Goal: Information Seeking & Learning: Learn about a topic

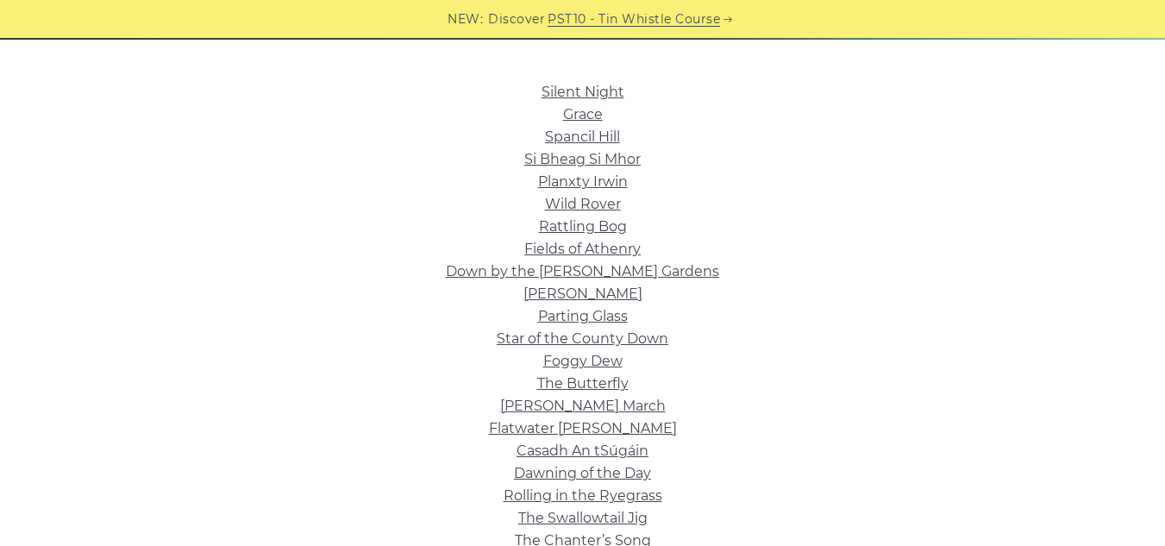
scroll to position [409, 0]
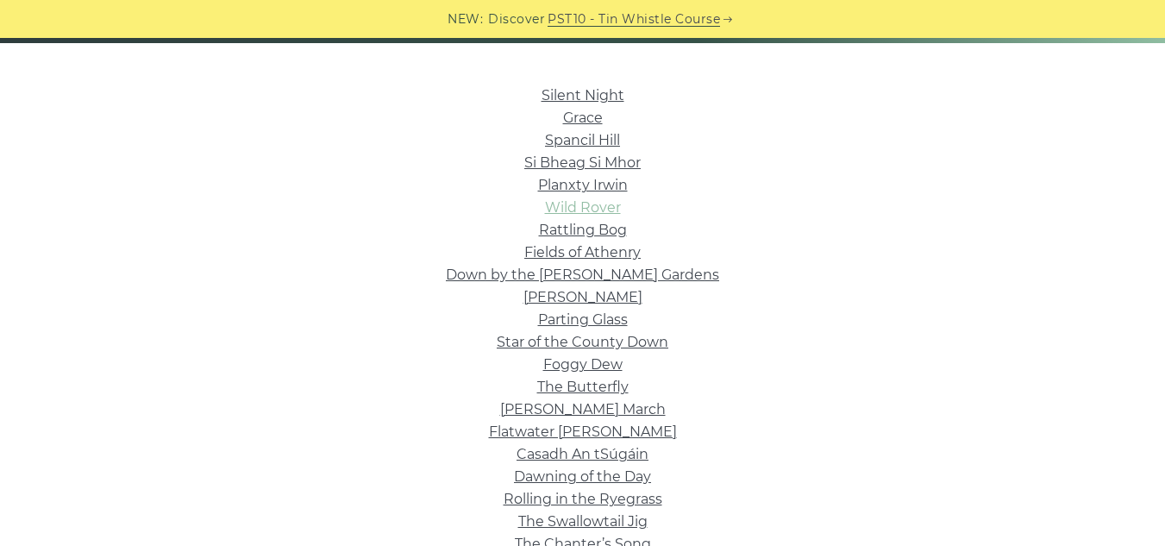
click at [607, 209] on link "Wild Rover" at bounding box center [583, 207] width 76 height 16
click at [595, 225] on link "Rattling Bog" at bounding box center [583, 230] width 88 height 16
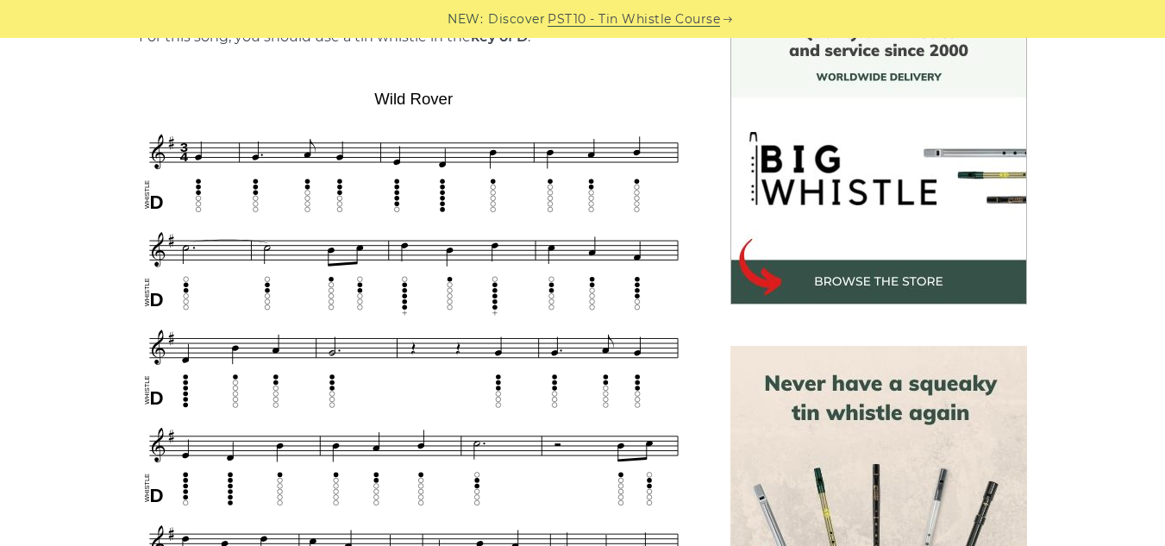
scroll to position [491, 0]
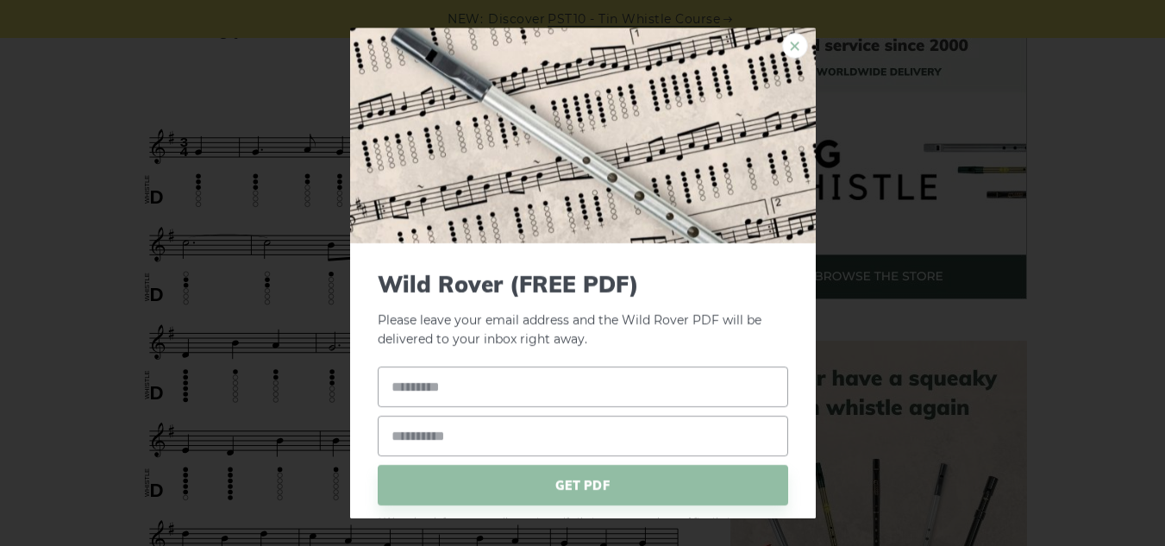
click at [784, 39] on link "×" at bounding box center [795, 46] width 26 height 26
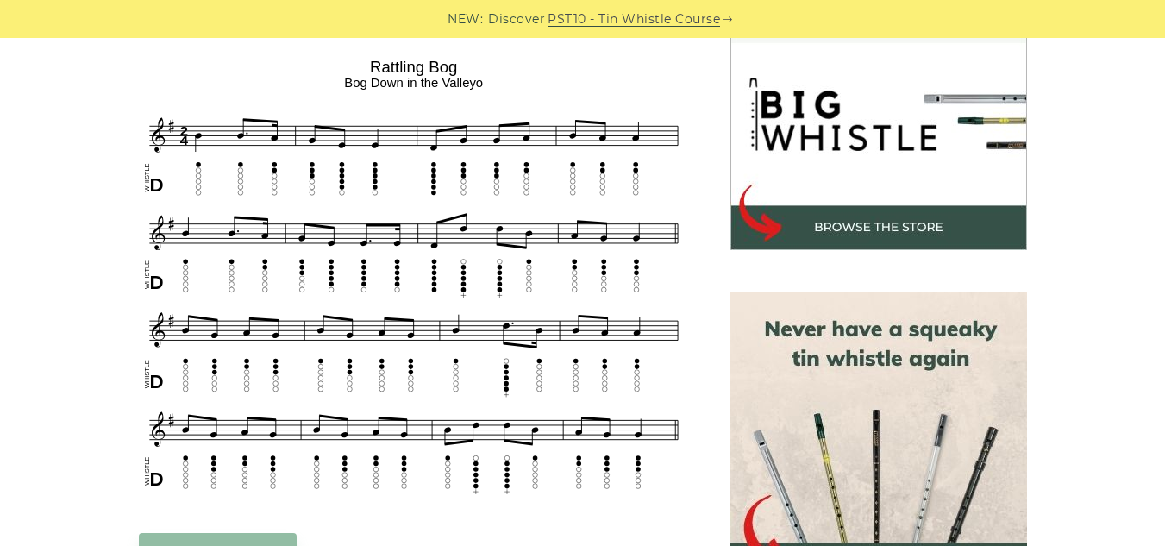
scroll to position [549, 0]
